Goal: Task Accomplishment & Management: Use online tool/utility

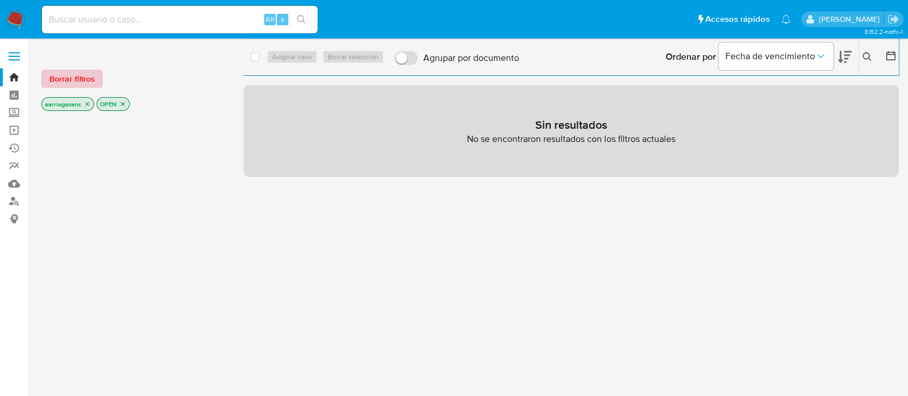
click at [86, 83] on span "Borrar filtros" at bounding box center [71, 79] width 45 height 16
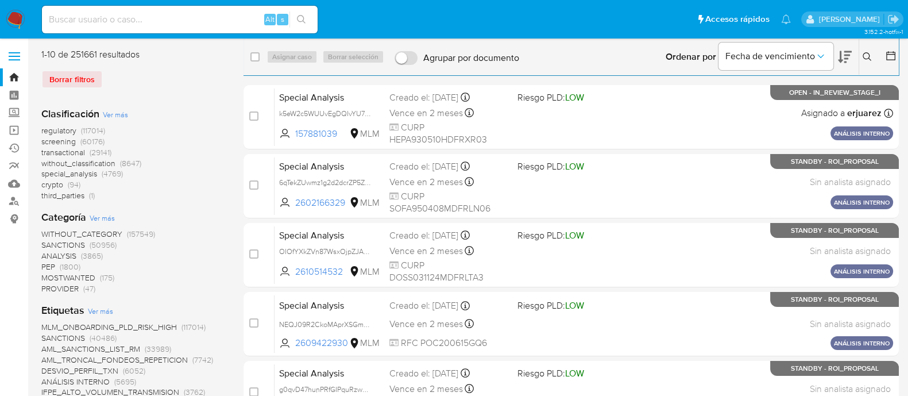
click at [66, 245] on span "SANCTIONS" at bounding box center [63, 244] width 44 height 11
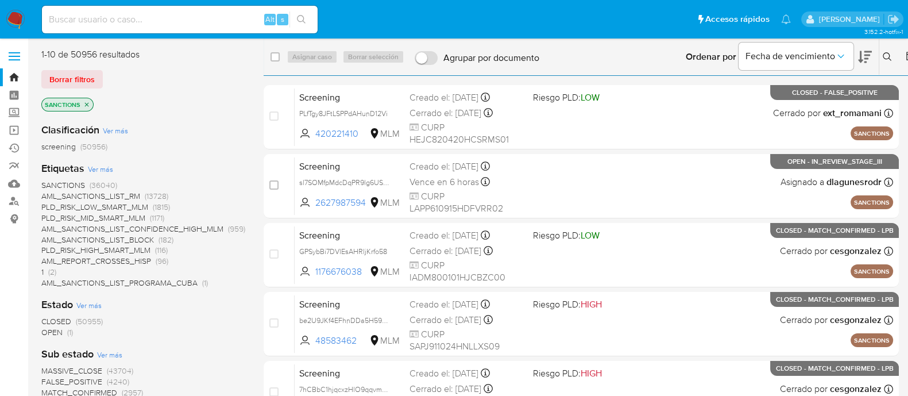
click at [48, 331] on span "OPEN" at bounding box center [51, 331] width 21 height 11
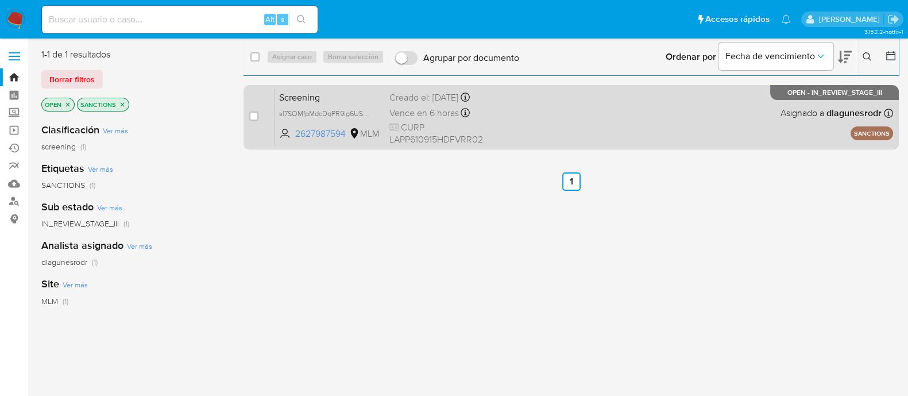
click at [619, 122] on div "Screening sl7SOMfpMdcDqPR9lg6US07Y 2627987594 MLM Creado el: [DATE] Creado el: …" at bounding box center [583, 117] width 618 height 58
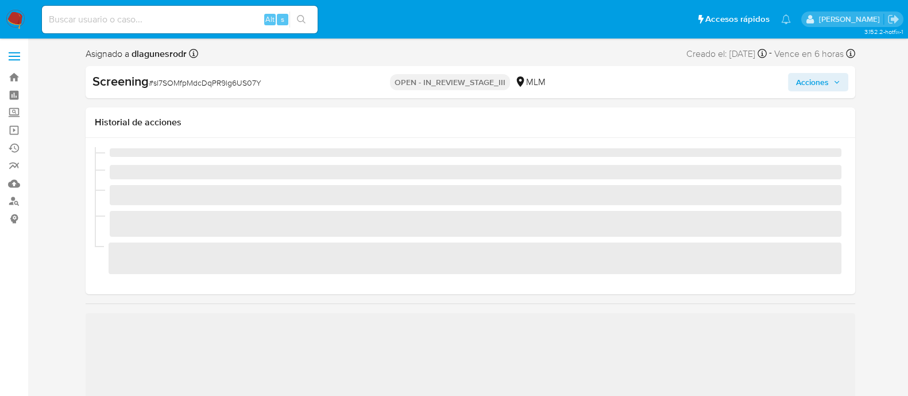
scroll to position [457, 0]
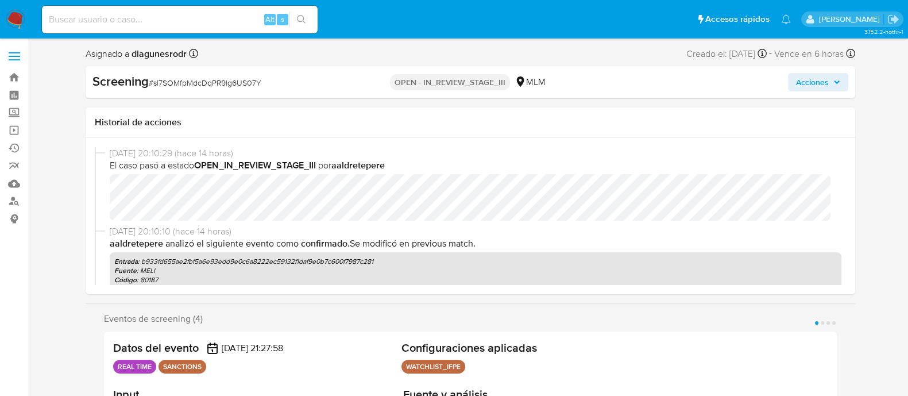
select select "10"
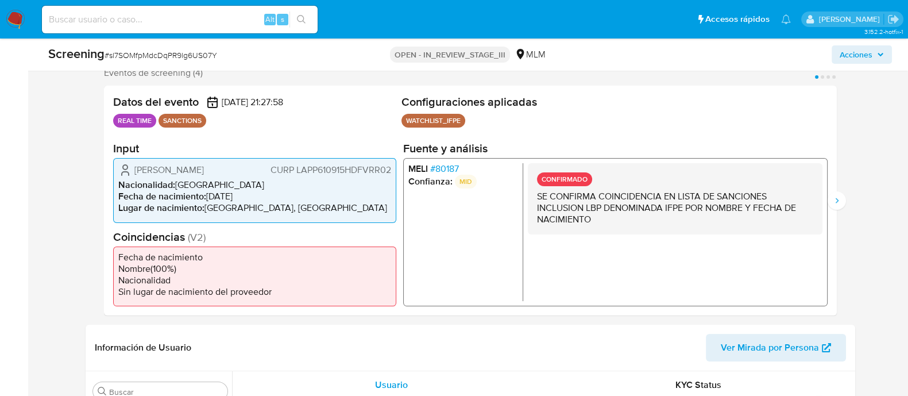
scroll to position [215, 0]
